Goal: Find specific page/section: Find specific page/section

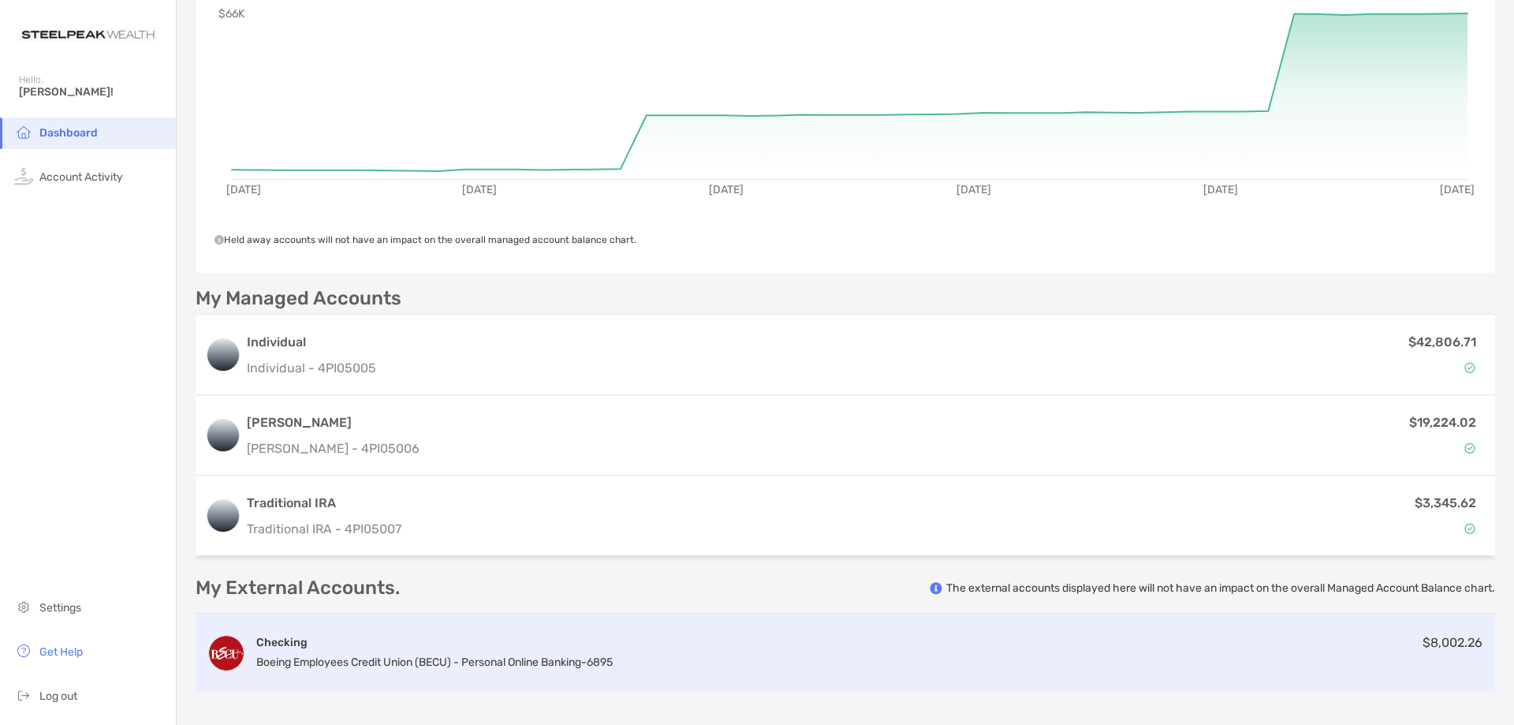
scroll to position [63, 0]
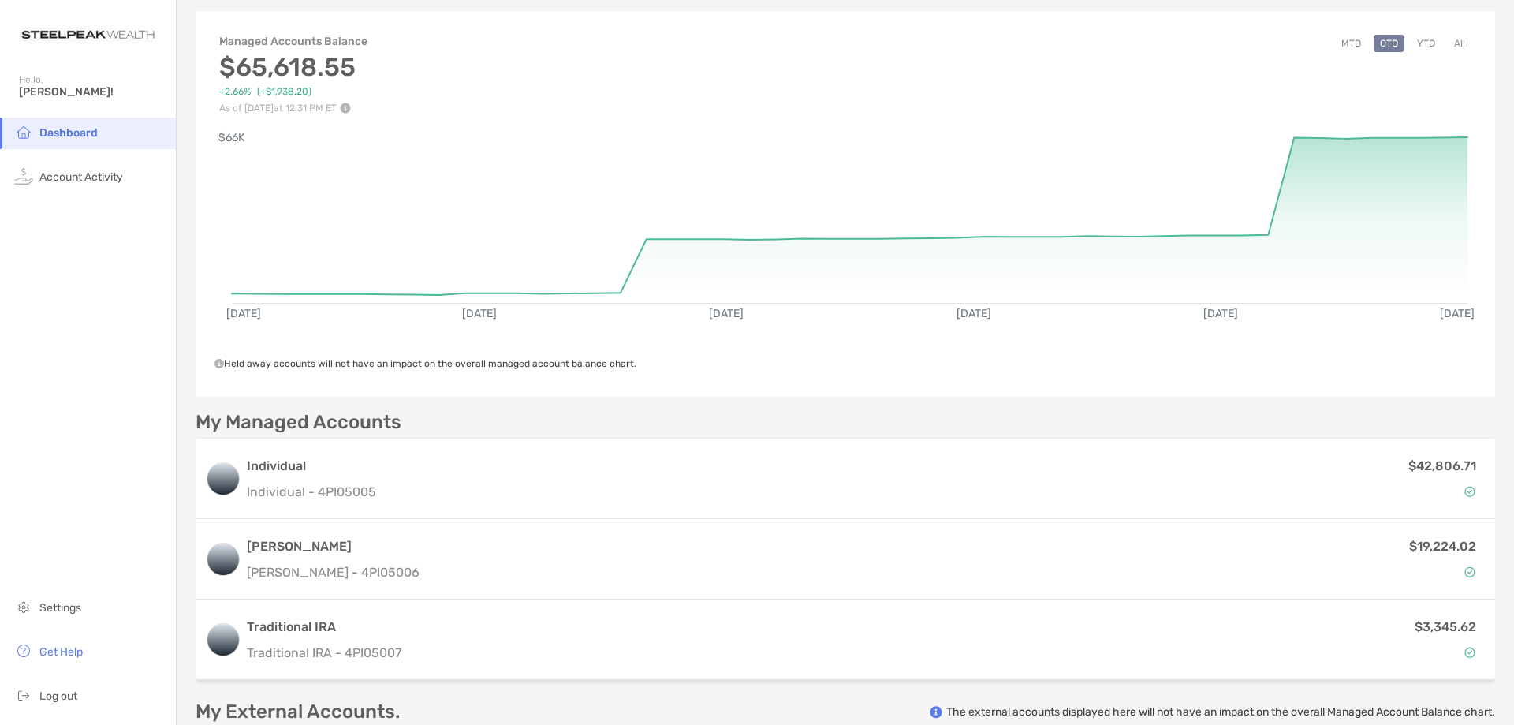
click at [1344, 43] on button "MTD" at bounding box center [1351, 43] width 32 height 17
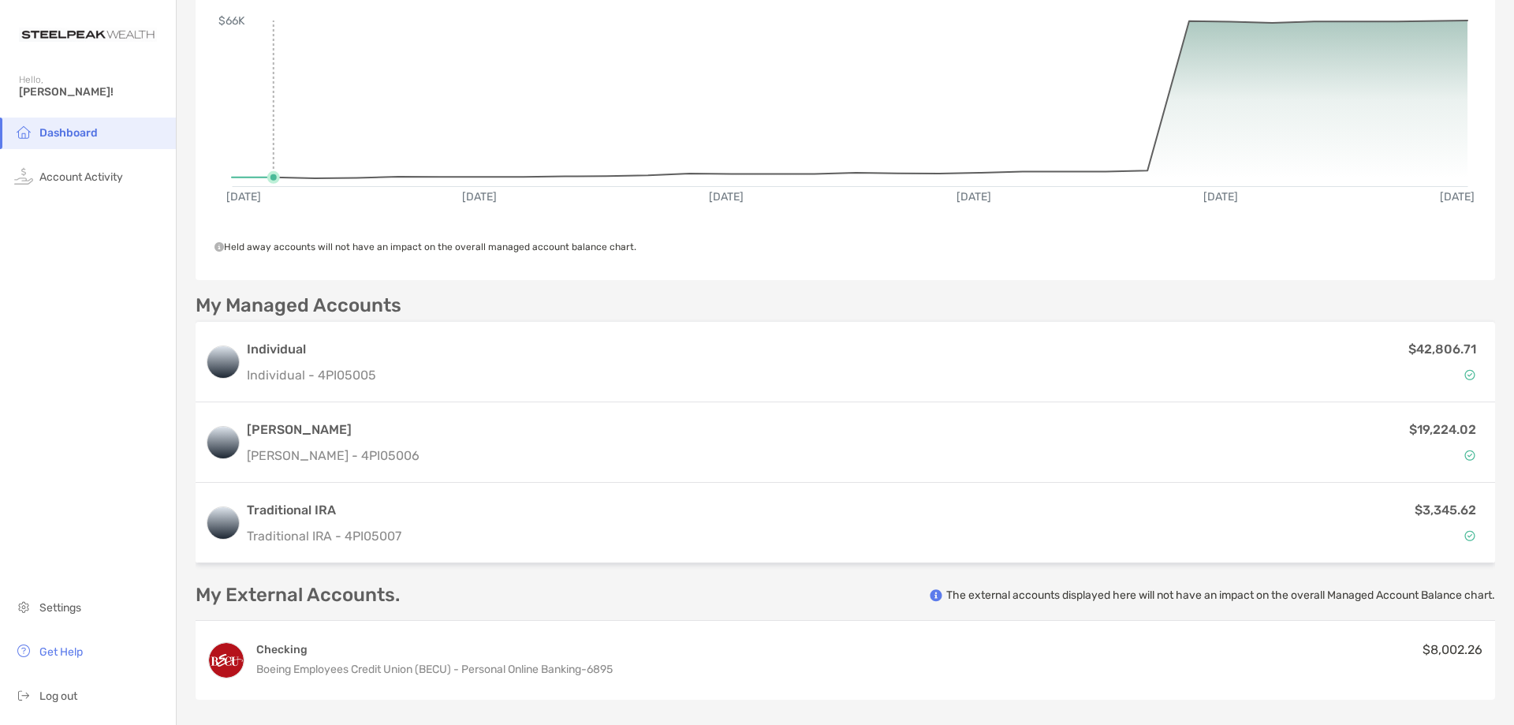
scroll to position [0, 0]
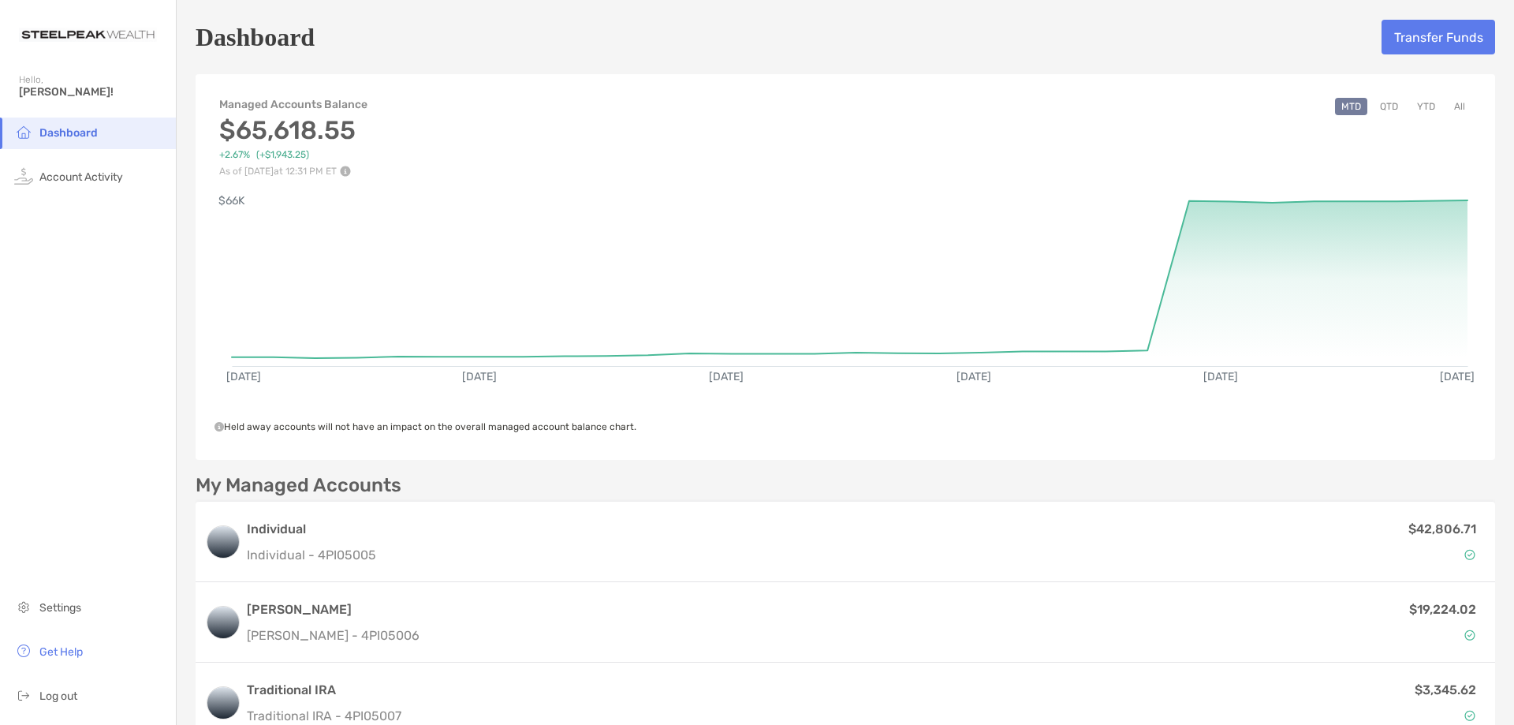
click at [1386, 108] on button "QTD" at bounding box center [1389, 106] width 31 height 17
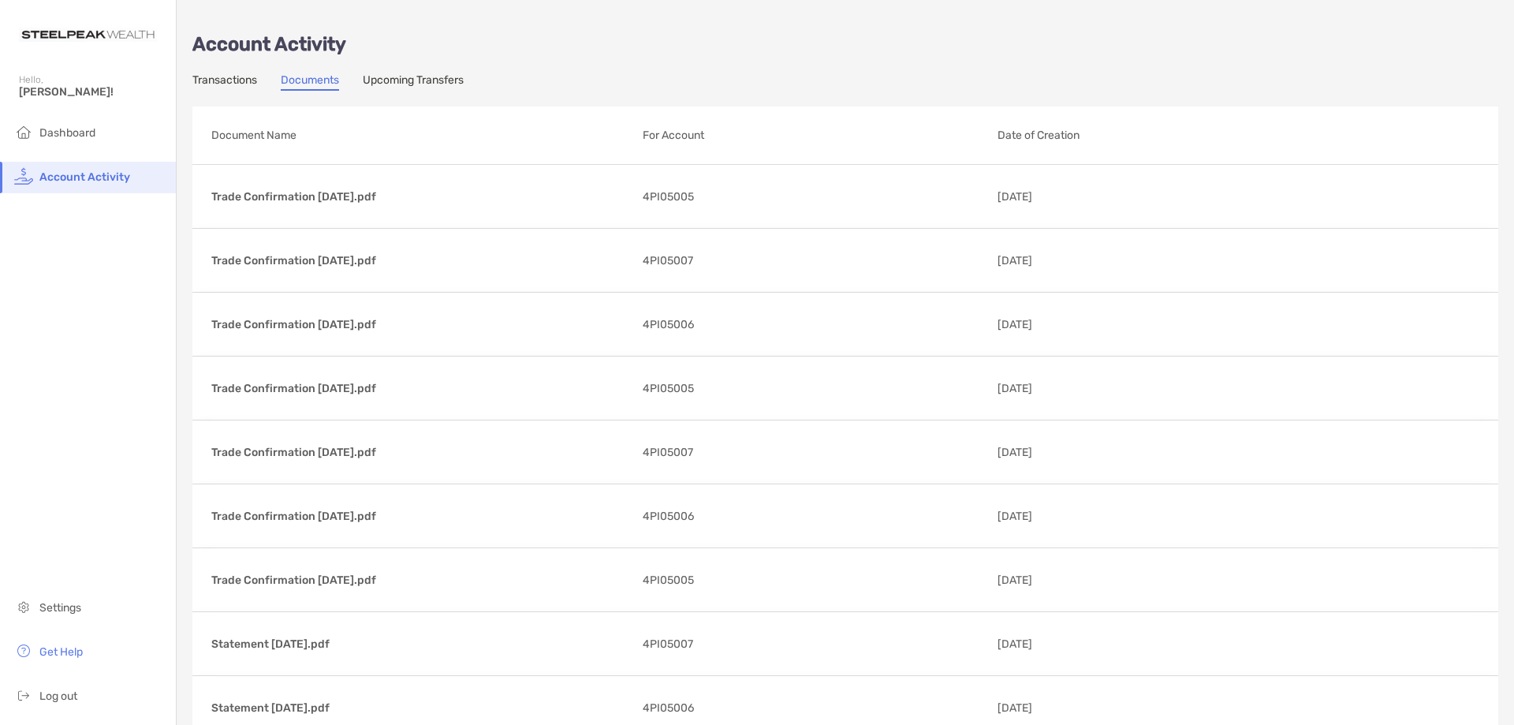
click at [243, 74] on link "Transactions" at bounding box center [224, 81] width 65 height 17
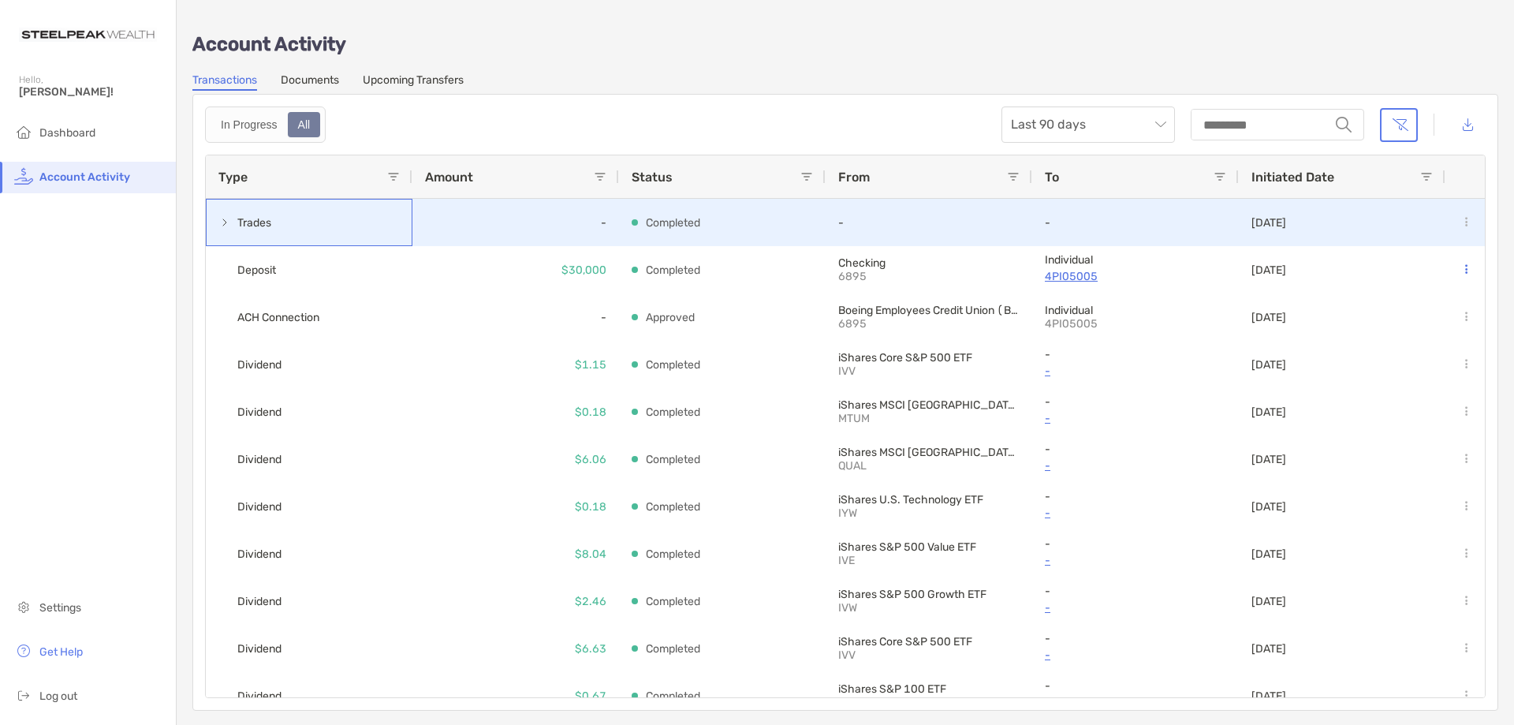
click at [223, 224] on span at bounding box center [224, 222] width 13 height 13
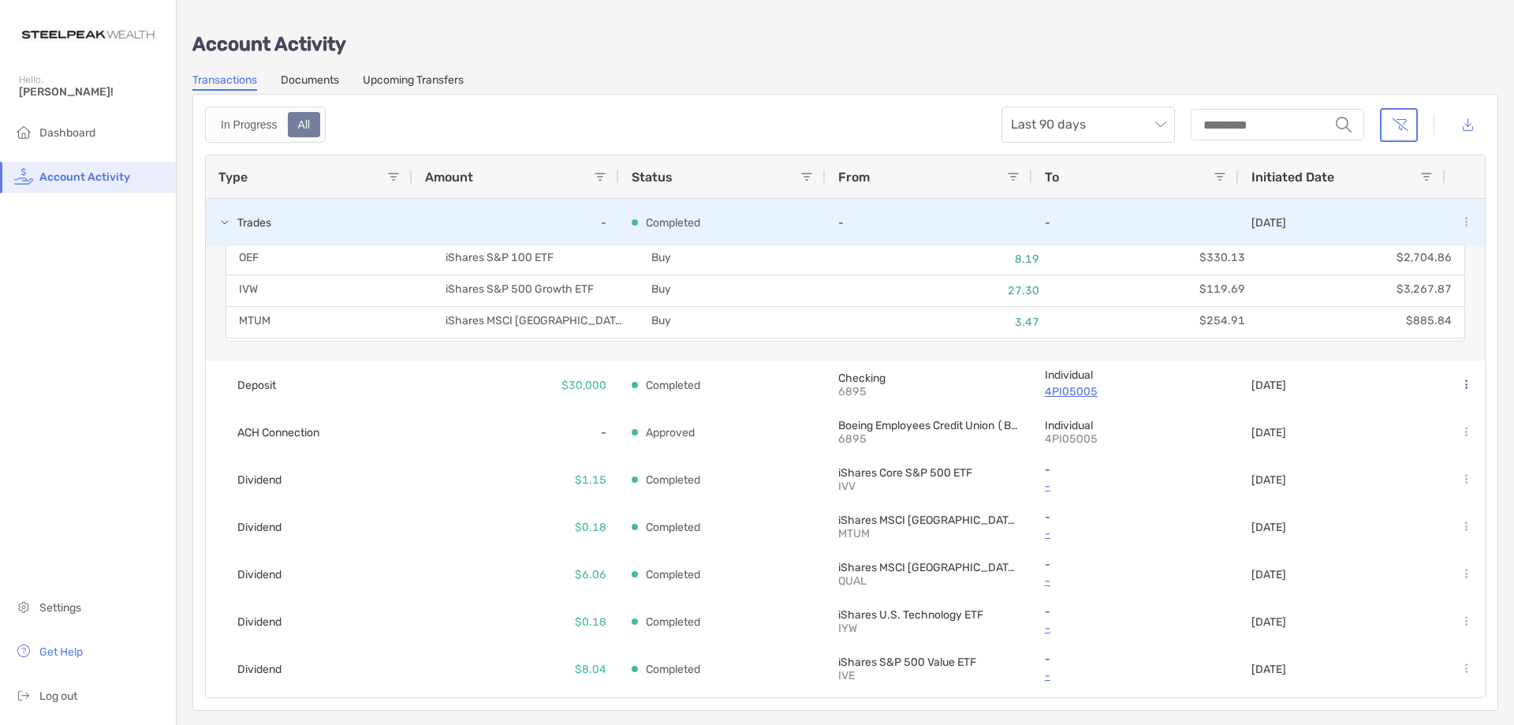
click at [219, 224] on span at bounding box center [224, 222] width 13 height 13
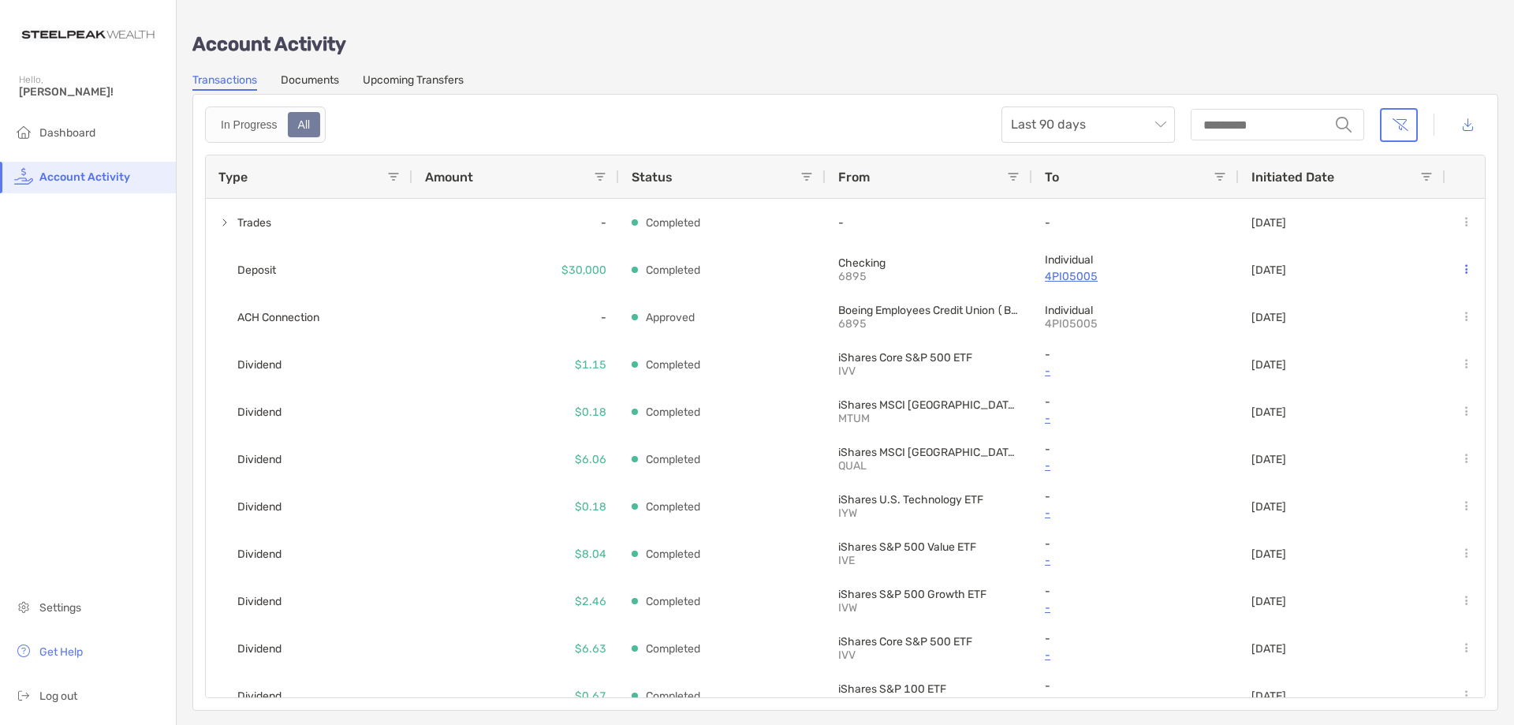
click at [308, 73] on div "Account Activity Transactions Documents Upcoming Transfers In Progress All Last…" at bounding box center [845, 363] width 1337 height 726
click at [309, 86] on link "Documents" at bounding box center [310, 81] width 58 height 17
